Goal: Task Accomplishment & Management: Use online tool/utility

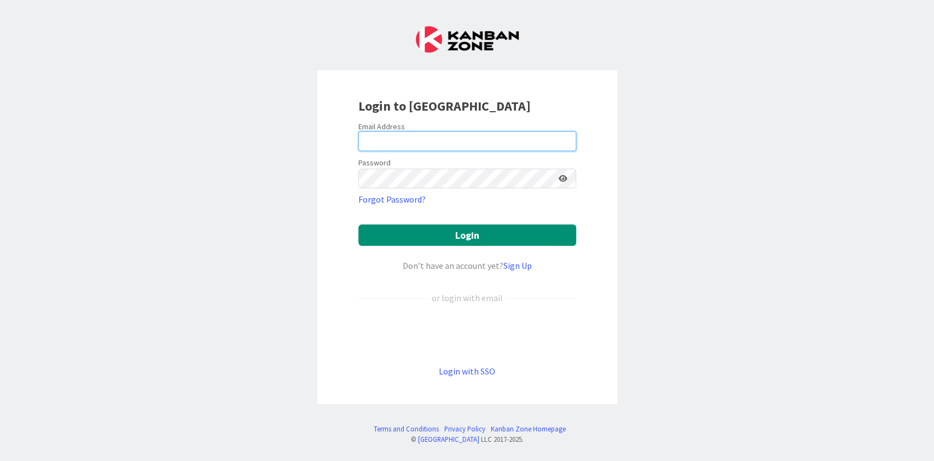
click at [414, 136] on input "email" at bounding box center [468, 141] width 218 height 20
type input "[PERSON_NAME][EMAIL_ADDRESS][DOMAIN_NAME]"
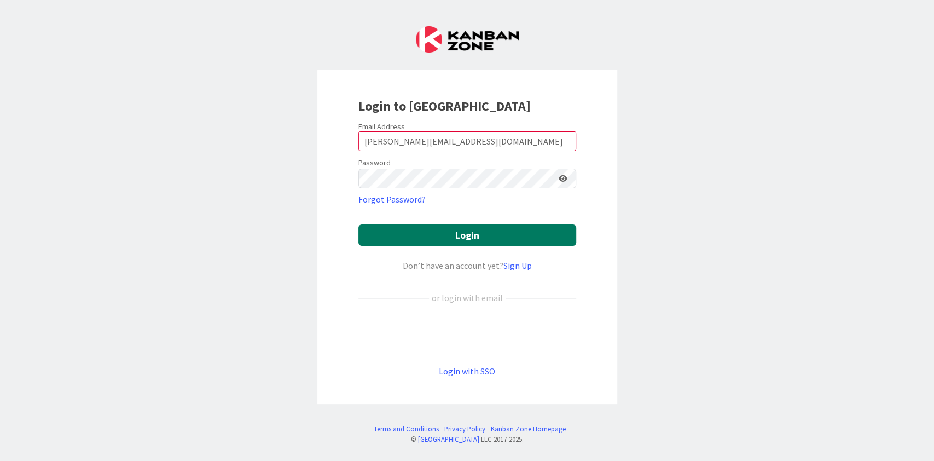
click at [473, 236] on button "Login" at bounding box center [468, 234] width 218 height 21
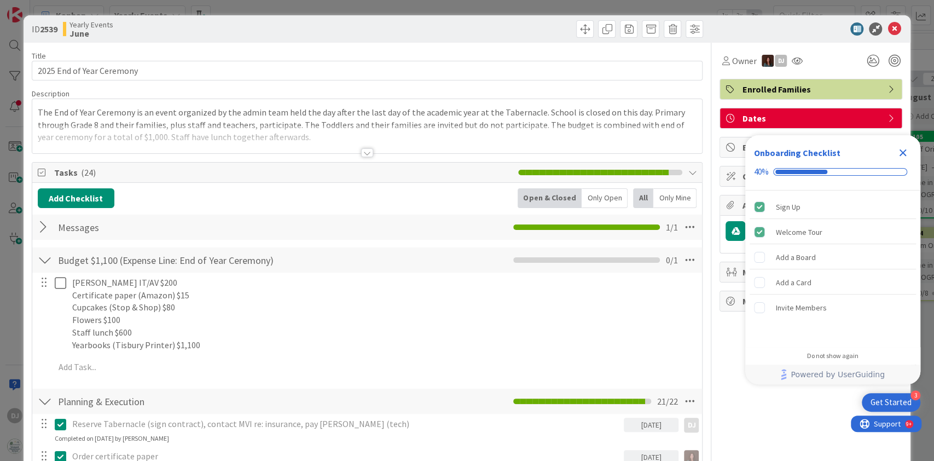
click at [902, 154] on icon "Close Checklist" at bounding box center [903, 152] width 7 height 7
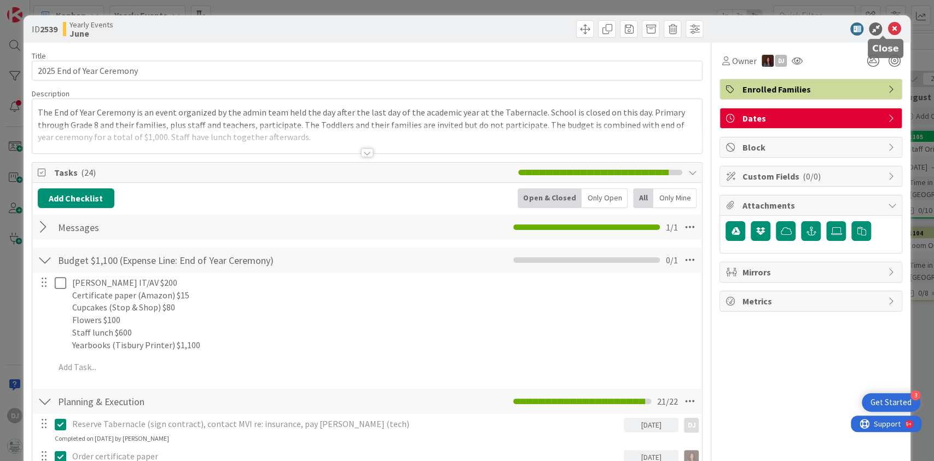
click at [888, 28] on icon at bounding box center [894, 28] width 13 height 13
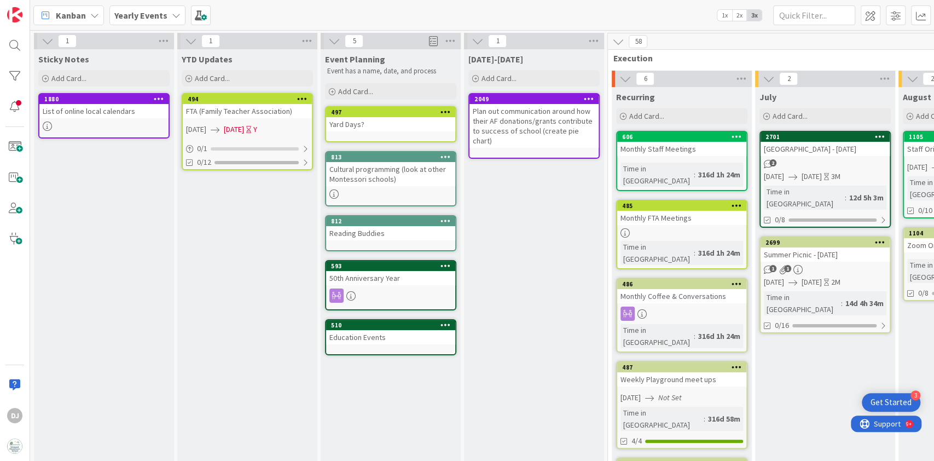
click at [172, 14] on icon at bounding box center [176, 15] width 9 height 9
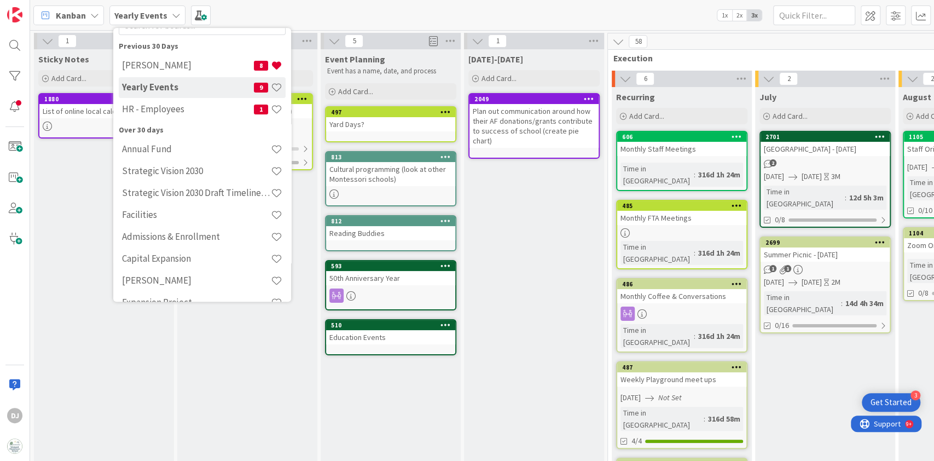
scroll to position [20, 0]
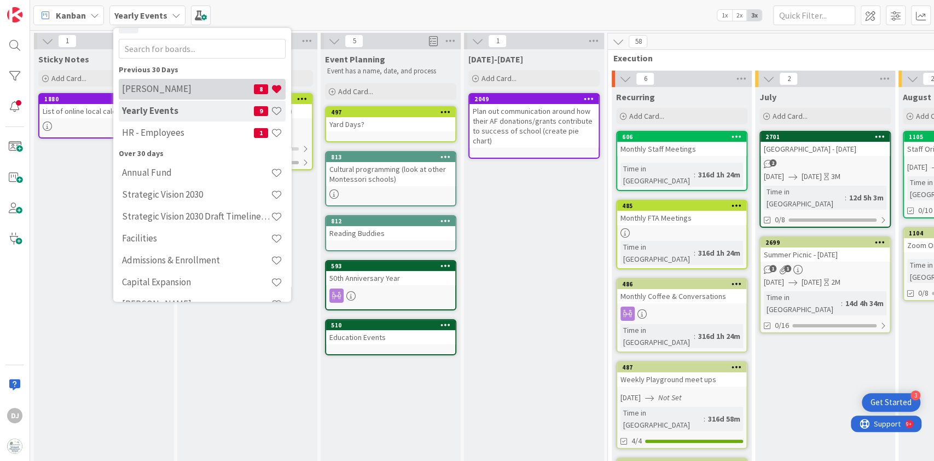
click at [157, 86] on h4 "[PERSON_NAME]" at bounding box center [188, 89] width 132 height 11
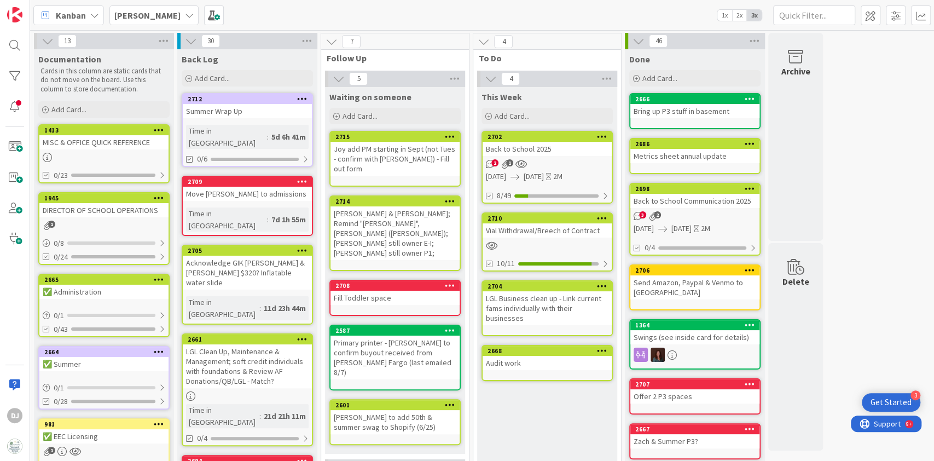
click at [555, 151] on div "Back to School 2025" at bounding box center [547, 149] width 129 height 14
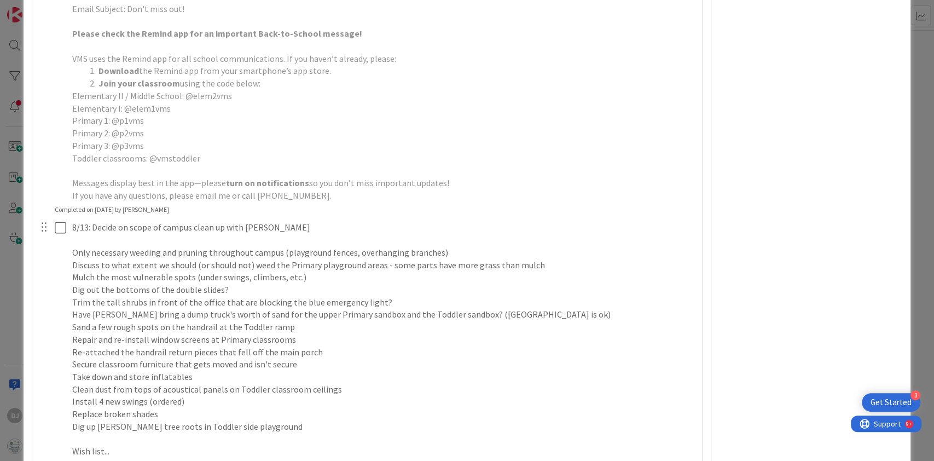
scroll to position [1223, 0]
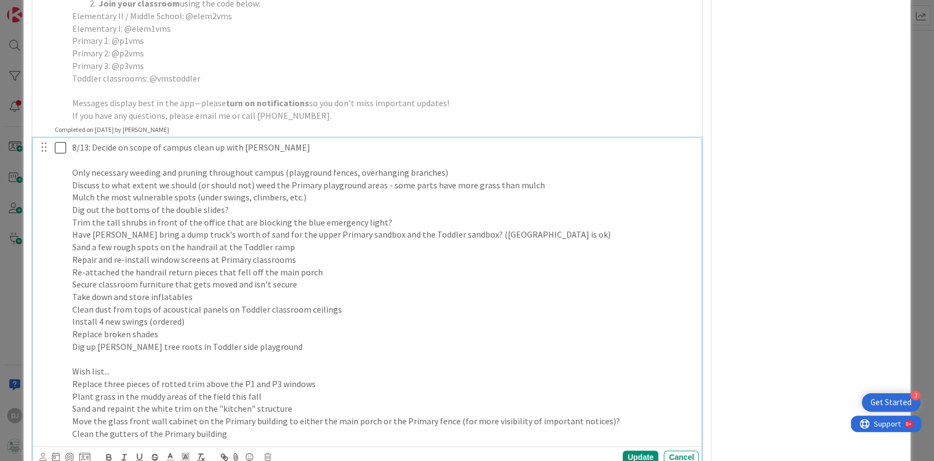
click at [343, 148] on p "8/13: Decide on scope of campus clean up with [PERSON_NAME]" at bounding box center [383, 147] width 622 height 13
click at [307, 247] on p "Sand a few rough spots on the handrail at the Toddler ramp" at bounding box center [383, 247] width 622 height 13
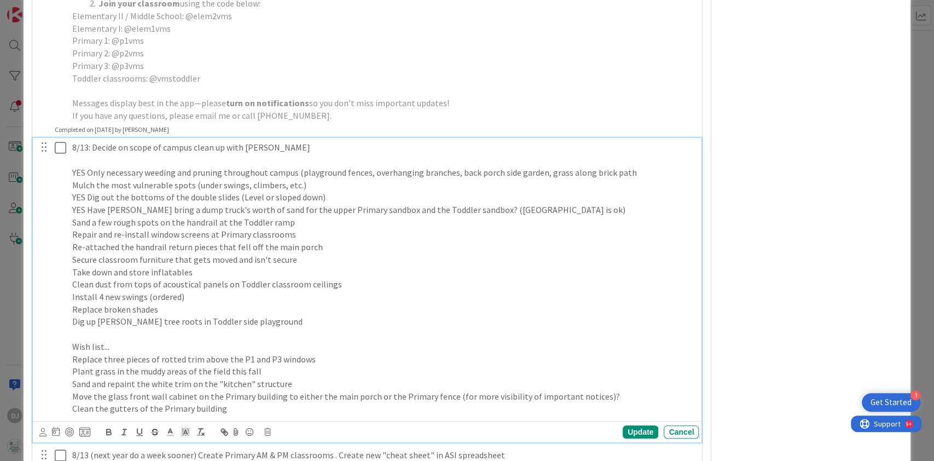
click at [307, 255] on p "Secure classroom furniture that gets moved and isn't secure" at bounding box center [383, 259] width 622 height 13
click at [322, 230] on p "Repair and re-install window screens at Primary classrooms" at bounding box center [383, 234] width 622 height 13
click at [240, 273] on p "Take down and store inflatables" at bounding box center [383, 272] width 622 height 13
click at [354, 281] on p "Clean dust from tops of acoustical panels on Toddler classroom ceilings" at bounding box center [383, 284] width 622 height 13
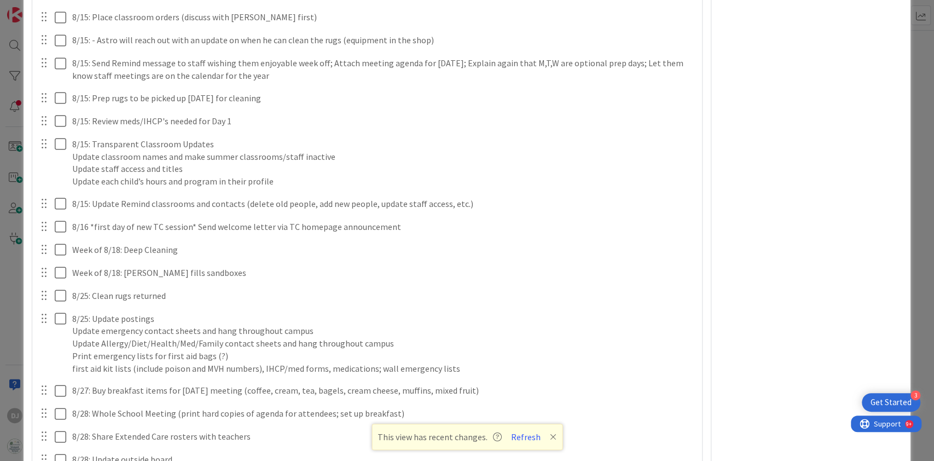
scroll to position [1768, 0]
